Goal: Transaction & Acquisition: Purchase product/service

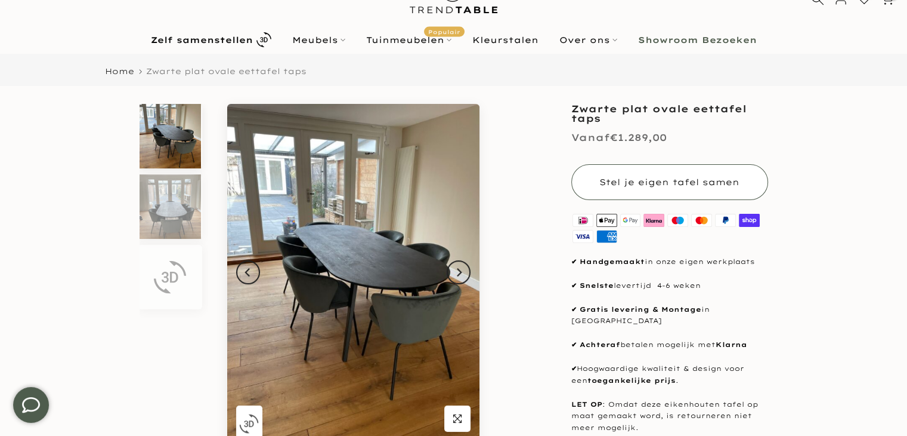
click at [716, 193] on button "Stel je eigen tafel samen" at bounding box center [670, 182] width 197 height 36
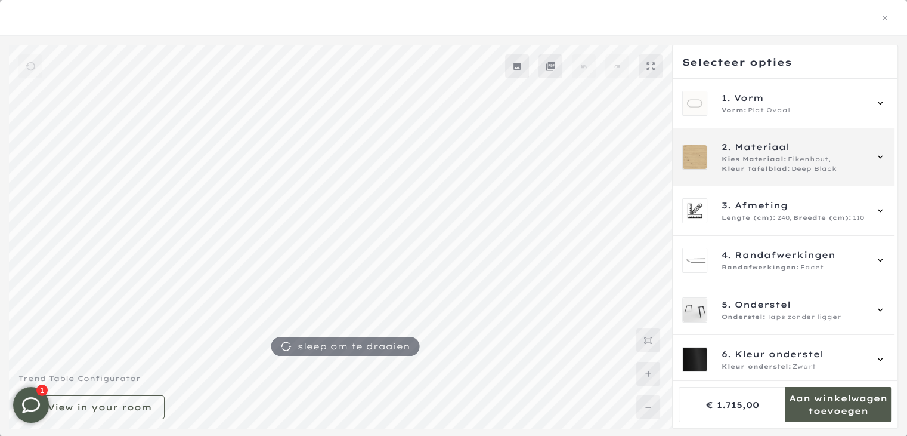
click at [800, 153] on span "2. Materiaal" at bounding box center [794, 146] width 144 height 13
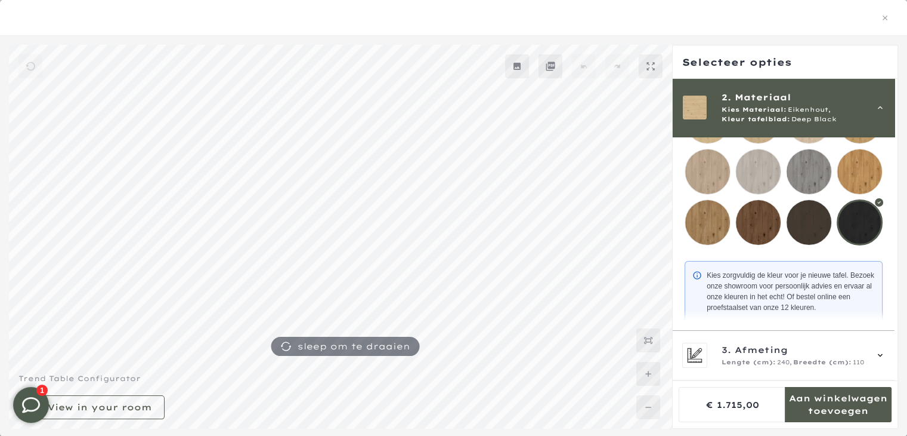
scroll to position [198, 0]
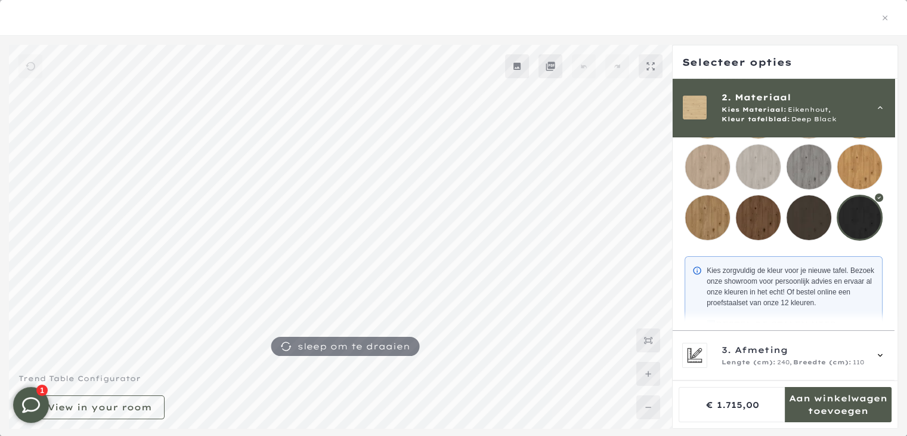
click at [820, 216] on mmq-loader at bounding box center [809, 217] width 45 height 45
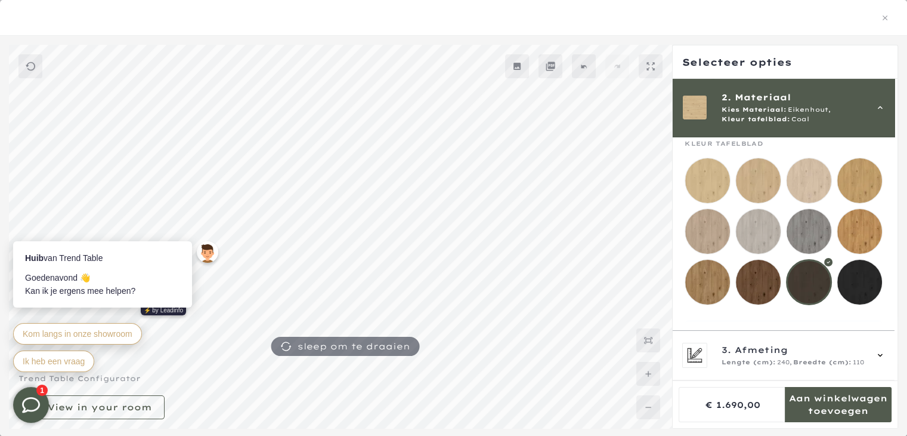
click at [823, 180] on mmq-loader at bounding box center [809, 180] width 45 height 45
click at [853, 276] on mmq-loader at bounding box center [860, 282] width 45 height 45
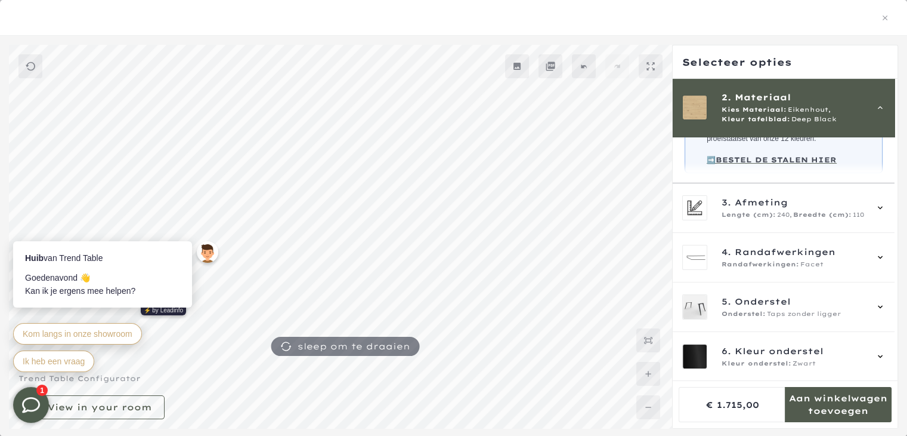
scroll to position [363, 0]
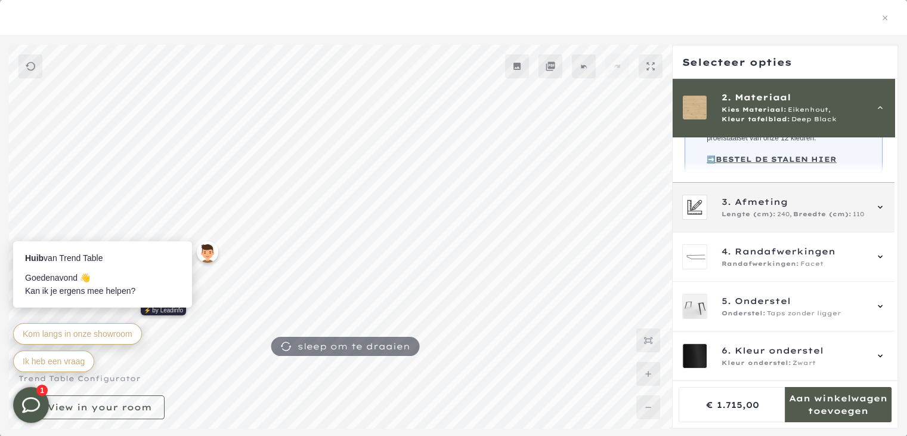
click at [819, 208] on span "3. Afmeting" at bounding box center [794, 201] width 144 height 13
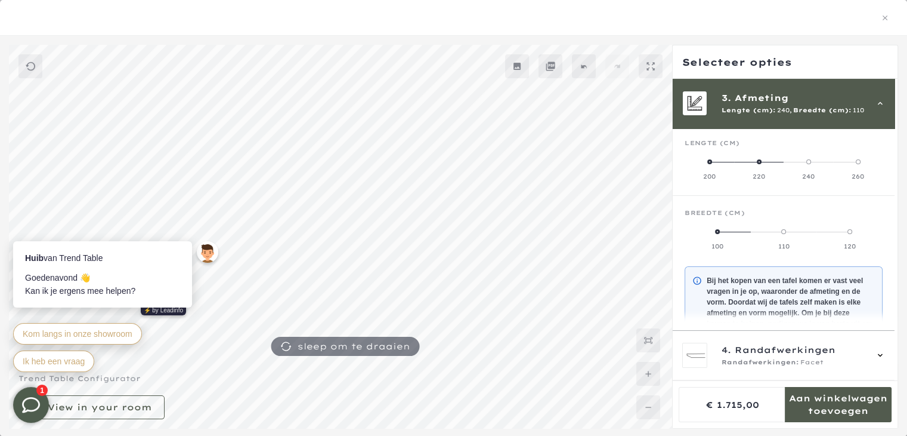
scroll to position [107, 0]
click at [764, 160] on label "220" at bounding box center [759, 170] width 50 height 24
